Goal: Task Accomplishment & Management: Manage account settings

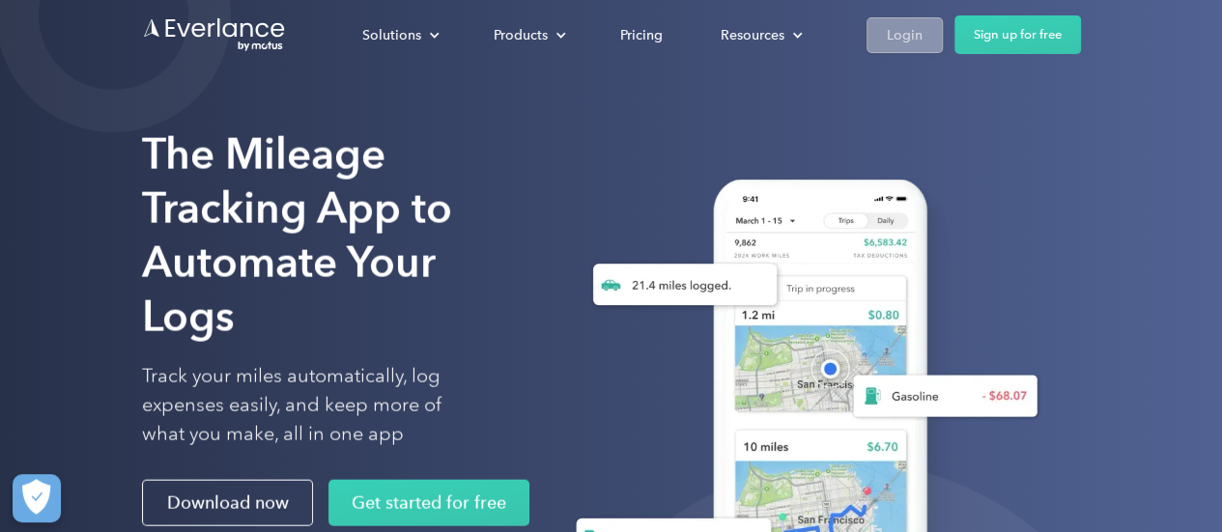
click at [884, 43] on link "Login" at bounding box center [905, 35] width 76 height 36
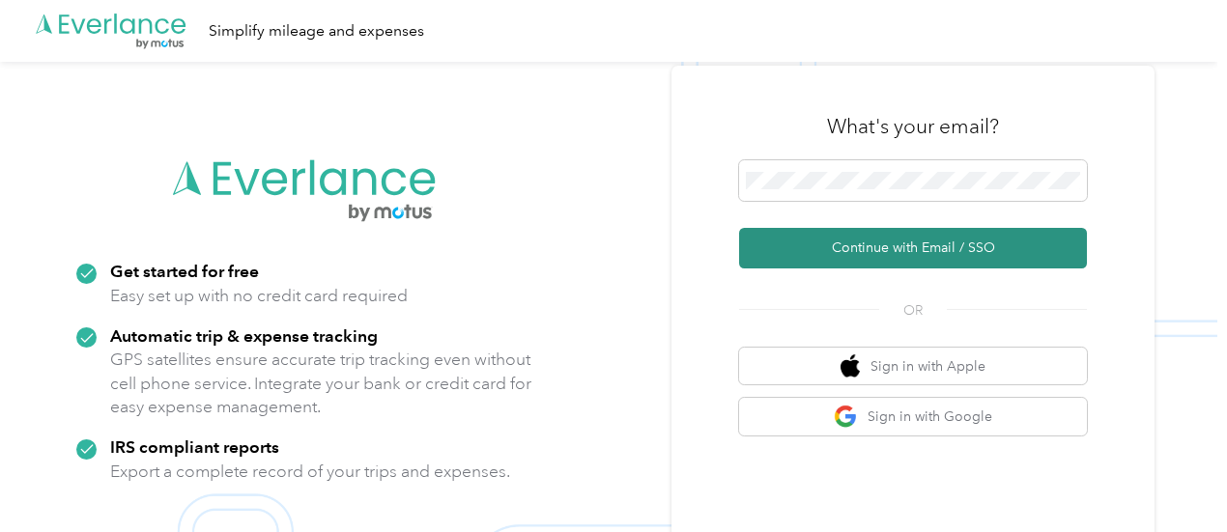
click at [870, 235] on button "Continue with Email / SSO" at bounding box center [913, 248] width 348 height 41
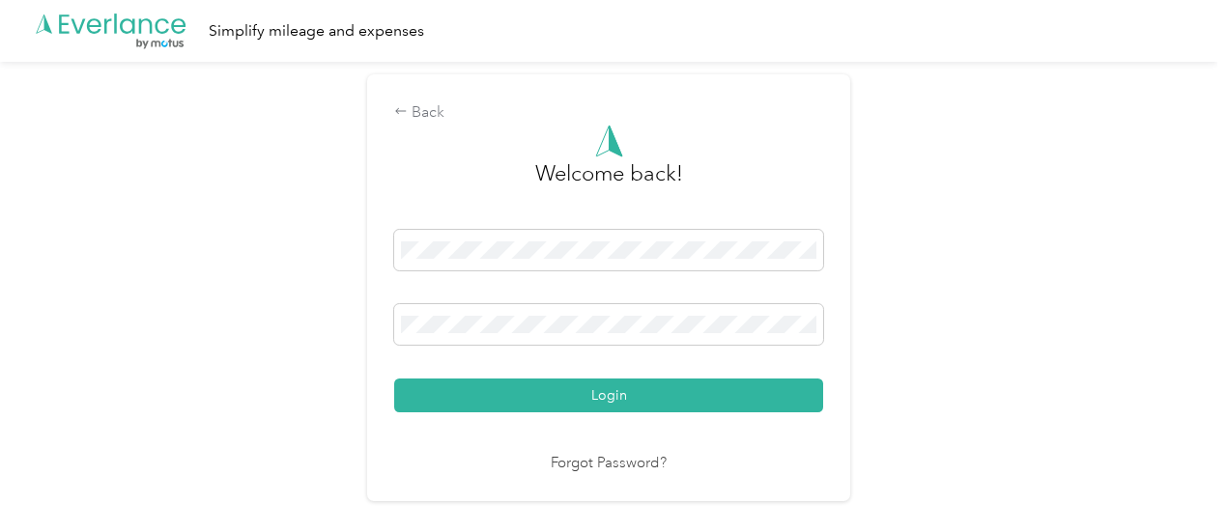
click at [870, 235] on div "Back Welcome back! Login Forgot Password?" at bounding box center [609, 296] width 1218 height 469
click at [394, 379] on button "Login" at bounding box center [608, 396] width 429 height 34
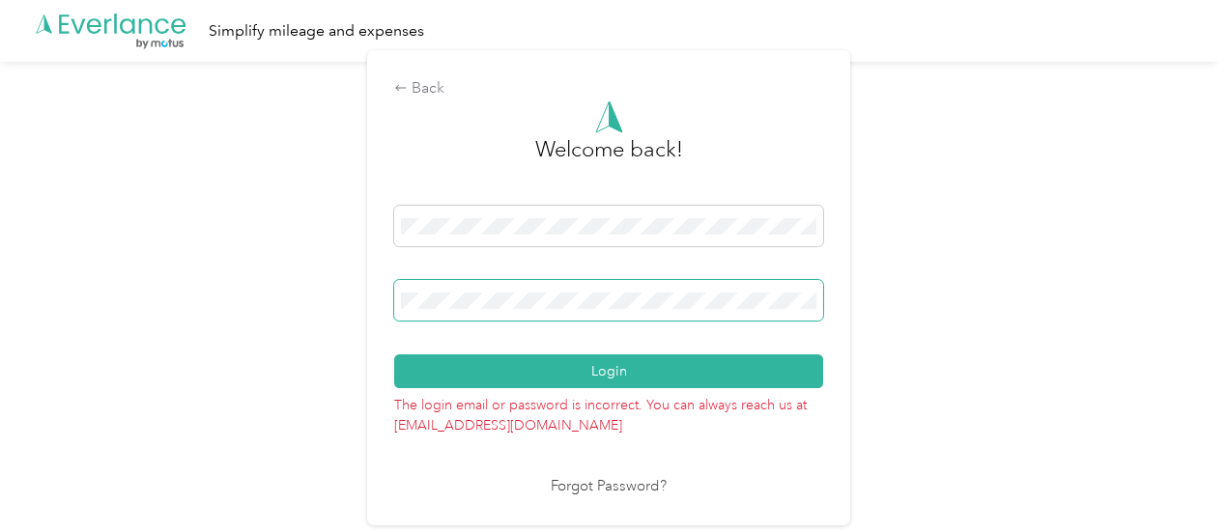
click at [394, 355] on button "Login" at bounding box center [608, 372] width 429 height 34
